Goal: Task Accomplishment & Management: Use online tool/utility

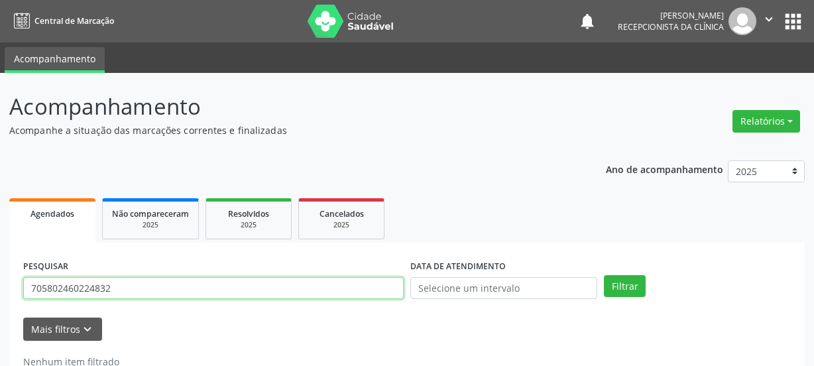
scroll to position [39, 0]
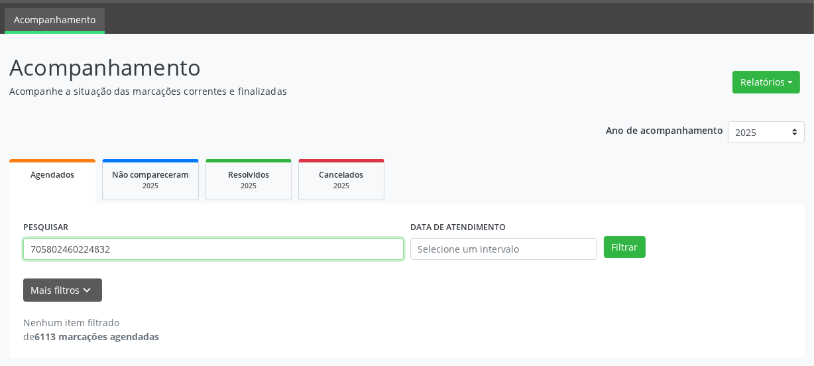
drag, startPoint x: 21, startPoint y: 249, endPoint x: 0, endPoint y: 243, distance: 21.4
click at [0, 249] on div "Acompanhamento Acompanhe a situação das marcações correntes e finalizadas Relat…" at bounding box center [407, 200] width 814 height 333
type input "705600434553018"
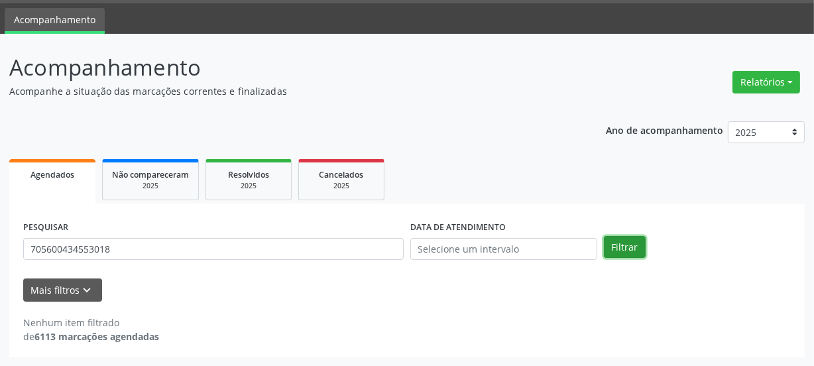
click at [615, 245] on button "Filtrar" at bounding box center [625, 247] width 42 height 23
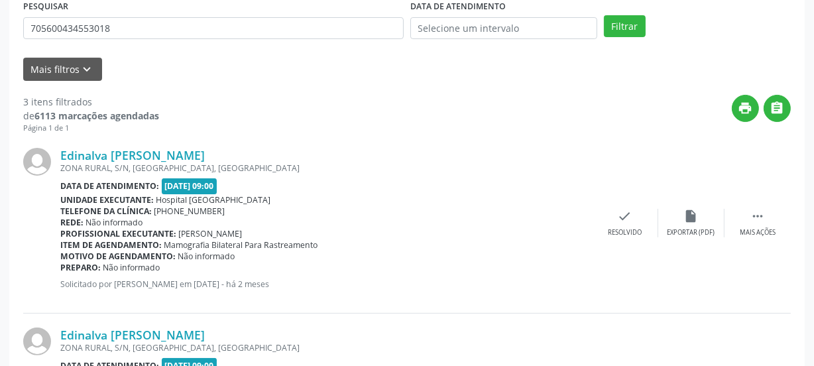
scroll to position [226, 0]
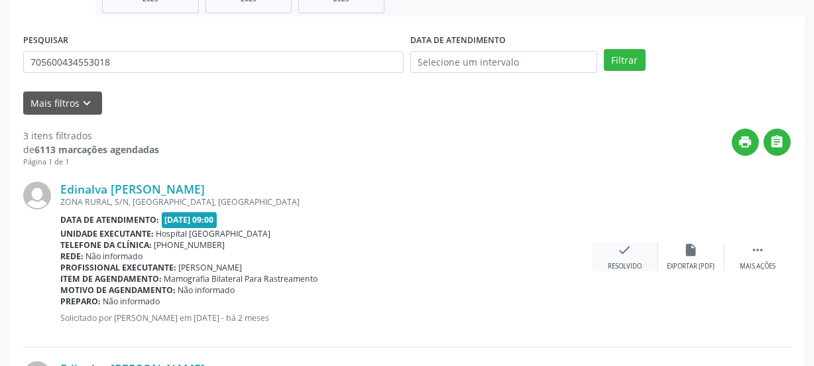
click at [629, 259] on div "check Resolvido" at bounding box center [625, 257] width 66 height 29
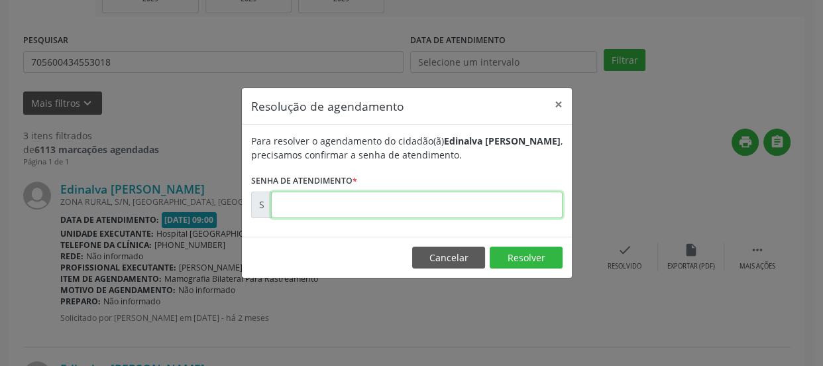
click at [381, 203] on input "text" at bounding box center [417, 205] width 292 height 27
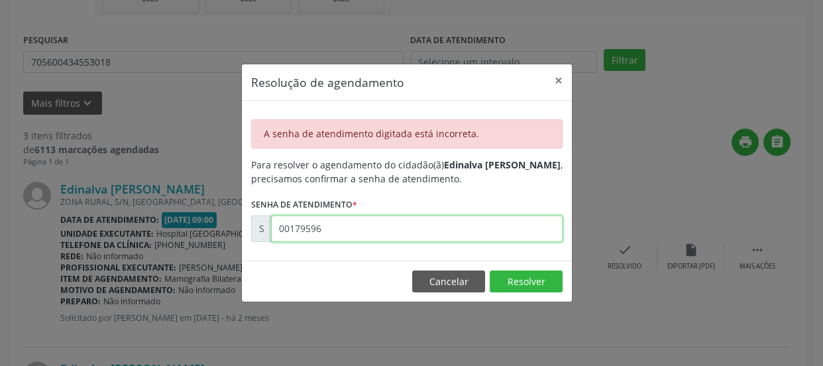
drag, startPoint x: 400, startPoint y: 231, endPoint x: 95, endPoint y: 231, distance: 305.6
click at [95, 231] on div "Resolução de agendamento × A senha de atendimento digitada está incorreta. Para…" at bounding box center [411, 183] width 823 height 366
type input "00179596"
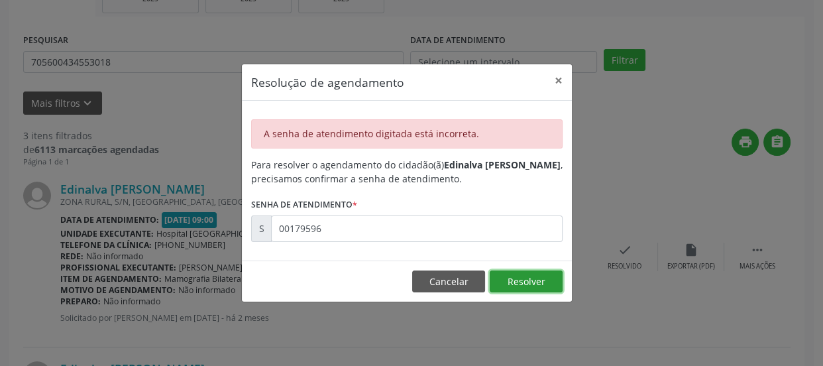
click at [528, 275] on button "Resolver" at bounding box center [526, 281] width 73 height 23
click at [561, 80] on button "×" at bounding box center [559, 80] width 27 height 32
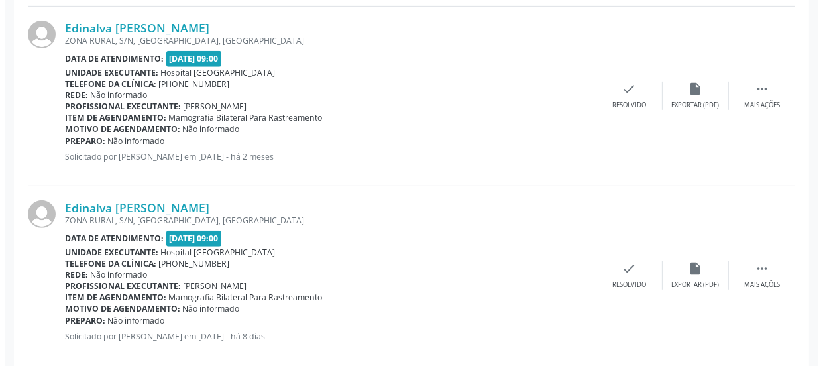
scroll to position [588, 0]
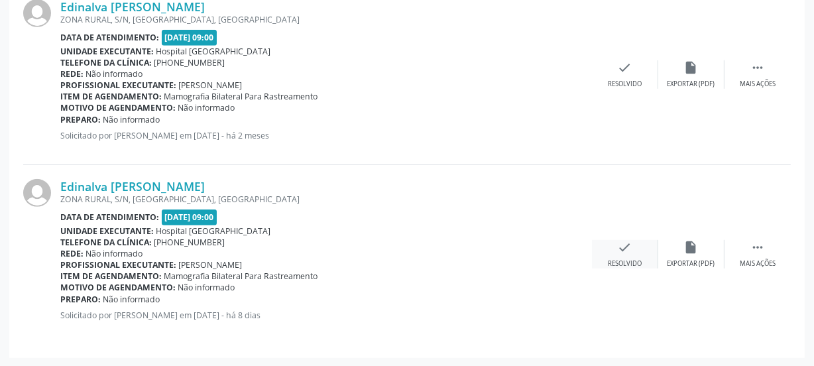
click at [633, 257] on div "check Resolvido" at bounding box center [625, 254] width 66 height 29
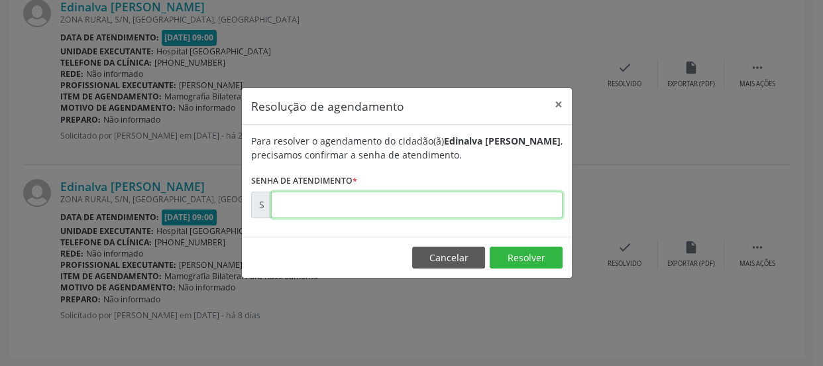
click at [294, 210] on input "text" at bounding box center [417, 205] width 292 height 27
type input "00179596"
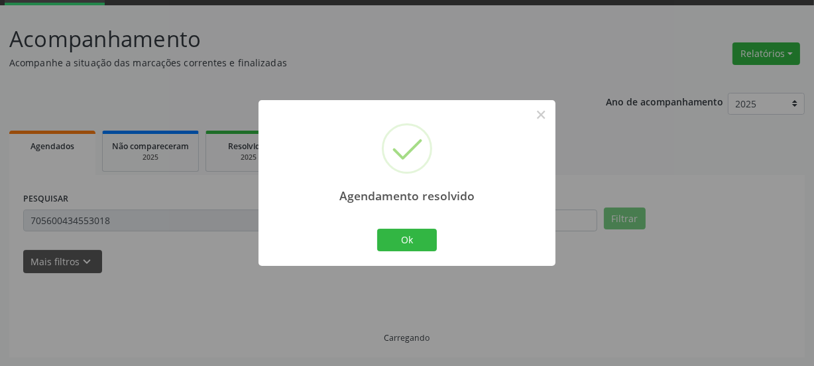
scroll to position [409, 0]
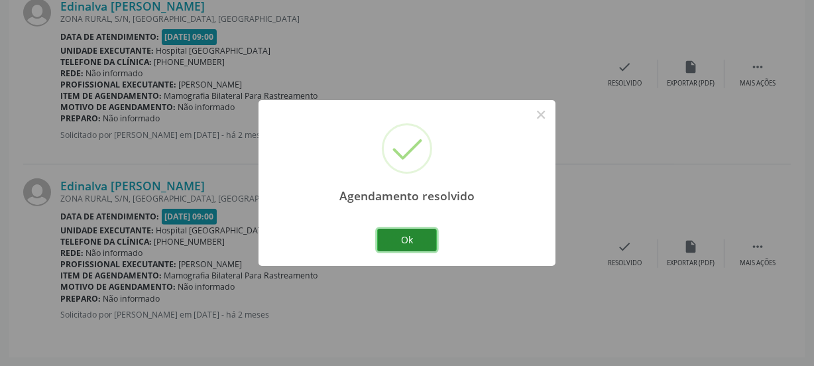
drag, startPoint x: 406, startPoint y: 239, endPoint x: 411, endPoint y: 245, distance: 7.6
click at [406, 239] on button "Ok" at bounding box center [407, 240] width 60 height 23
